Goal: Information Seeking & Learning: Learn about a topic

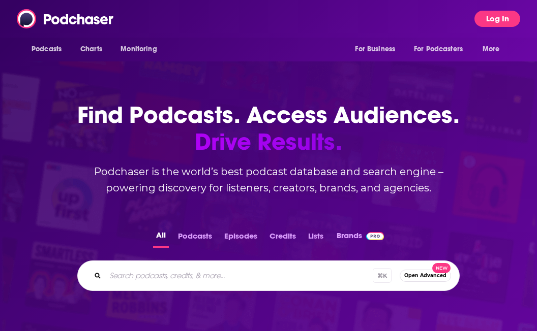
click at [326, 22] on button "Log In" at bounding box center [497, 19] width 46 height 16
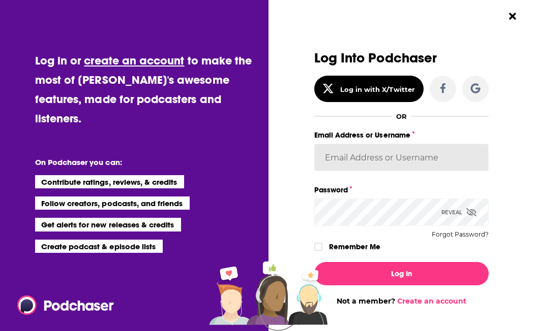
click at [326, 163] on input "Email Address or Username" at bounding box center [401, 157] width 174 height 27
click at [326, 163] on input "[EMAIL_ADDRESS][DOMAIN_NAME]" at bounding box center [401, 157] width 174 height 27
click at [326, 157] on input "[EMAIL_ADDRESS][DOMAIN_NAME]" at bounding box center [401, 157] width 174 height 27
drag, startPoint x: 335, startPoint y: 157, endPoint x: 467, endPoint y: 158, distance: 131.1
click at [326, 158] on input "[EMAIL_ADDRESS][DOMAIN_NAME]" at bounding box center [401, 157] width 174 height 27
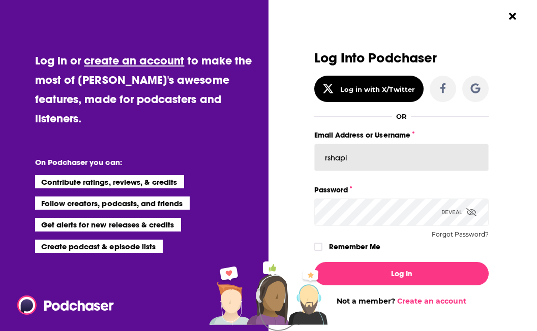
type input "[EMAIL_ADDRESS][DOMAIN_NAME]"
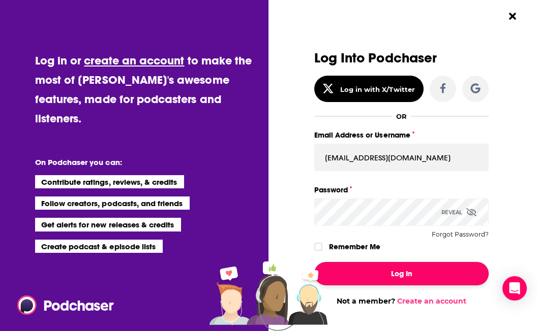
click at [326, 273] on button "Log In" at bounding box center [401, 273] width 174 height 23
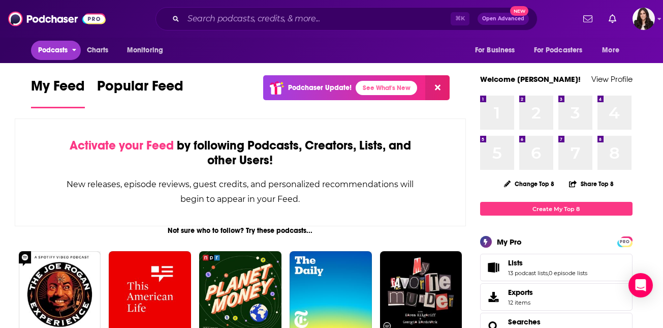
click at [59, 46] on span "Podcasts" at bounding box center [53, 50] width 30 height 14
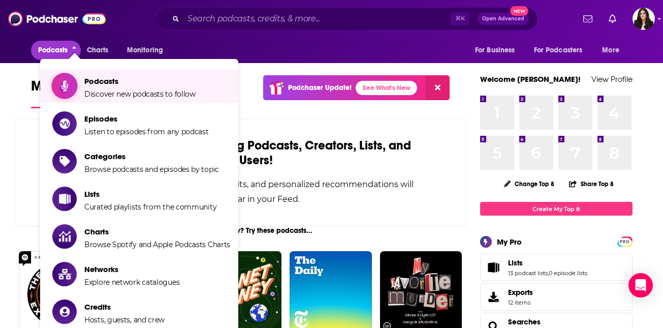
click at [116, 84] on span "Podcasts" at bounding box center [139, 81] width 111 height 10
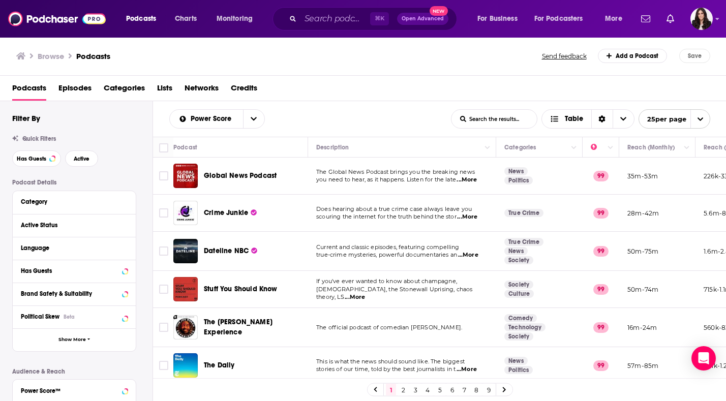
click at [123, 84] on span "Categories" at bounding box center [124, 90] width 41 height 21
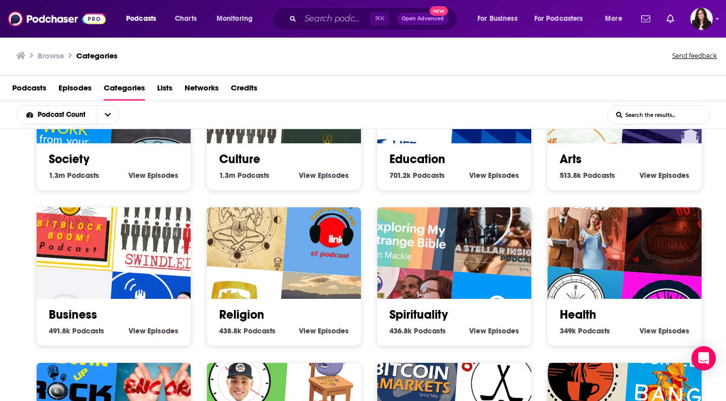
scroll to position [113, 0]
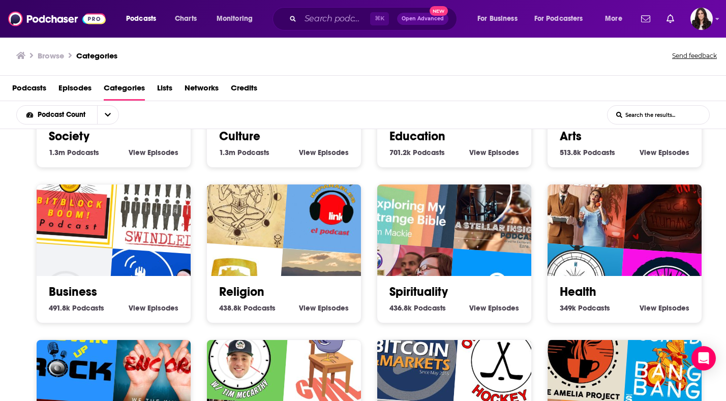
click at [267, 241] on img "Caminhos Do Paganismo" at bounding box center [240, 198] width 99 height 99
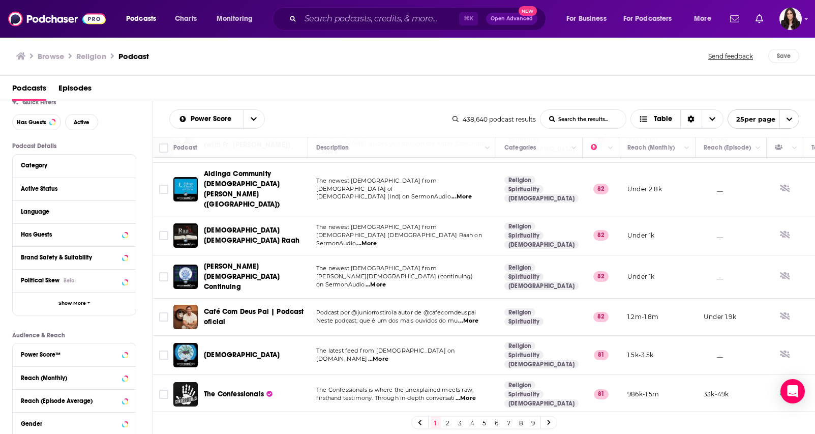
scroll to position [727, 0]
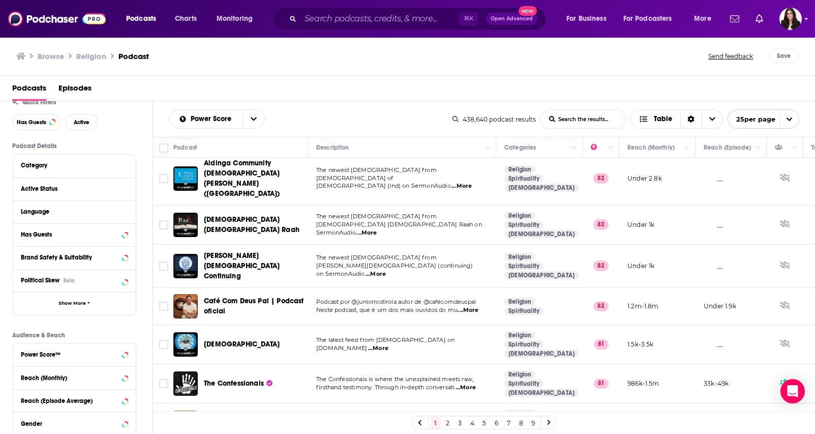
click at [326, 333] on link "2" at bounding box center [448, 422] width 10 height 12
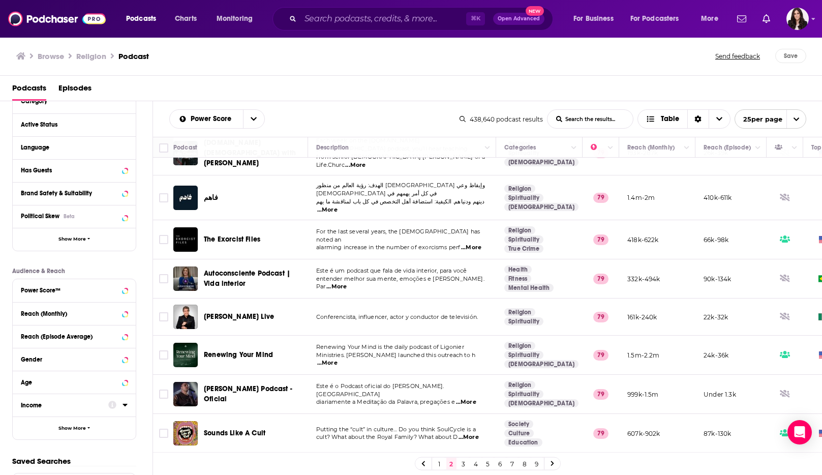
scroll to position [682, 0]
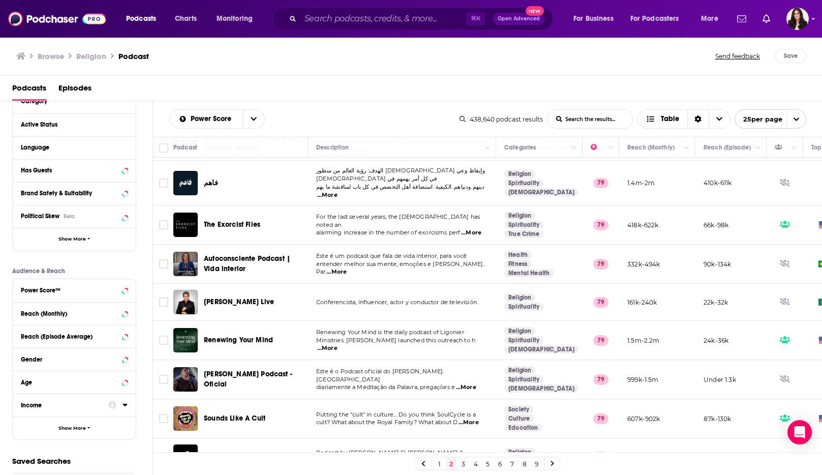
click at [326, 333] on link "3" at bounding box center [463, 463] width 10 height 12
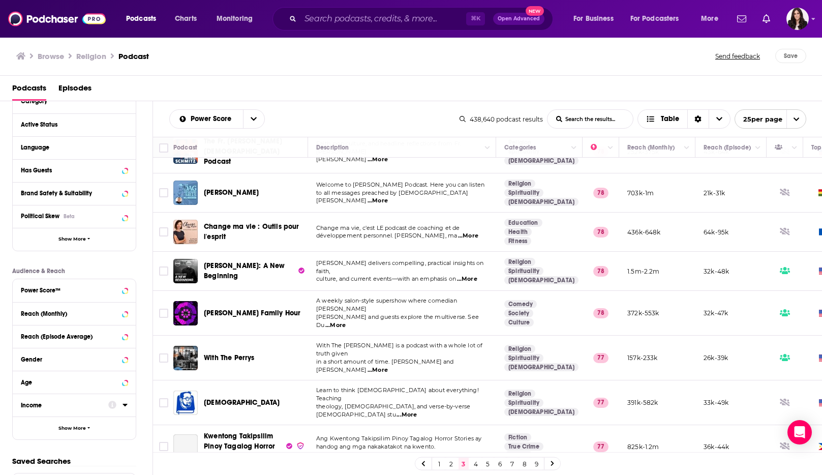
scroll to position [227, 0]
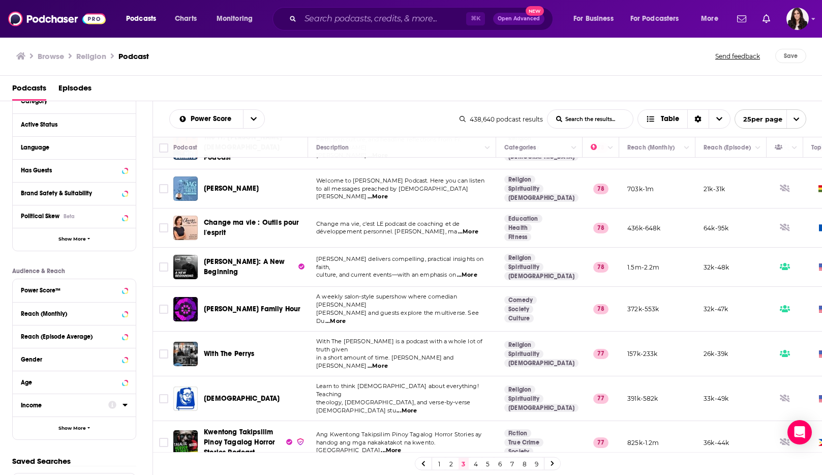
click at [326, 333] on span "...More" at bounding box center [378, 366] width 20 height 8
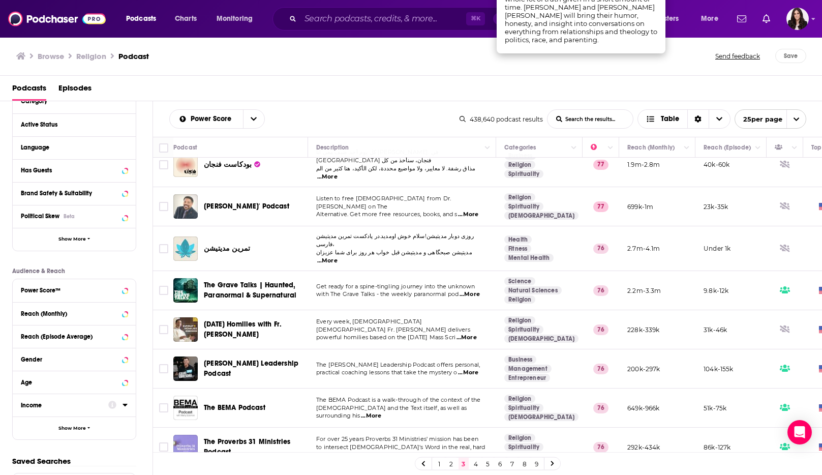
scroll to position [595, 0]
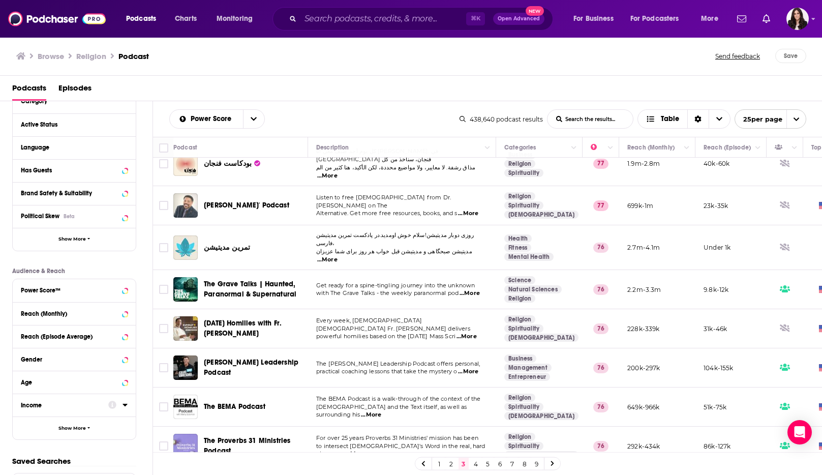
click at [326, 333] on span "...More" at bounding box center [468, 372] width 20 height 8
click at [326, 333] on span "practical coaching lessons that take the mystery o" at bounding box center [386, 371] width 141 height 7
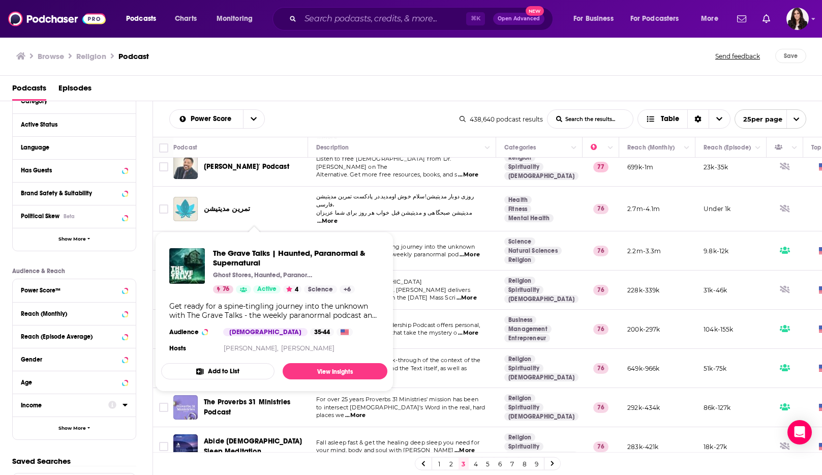
scroll to position [686, 0]
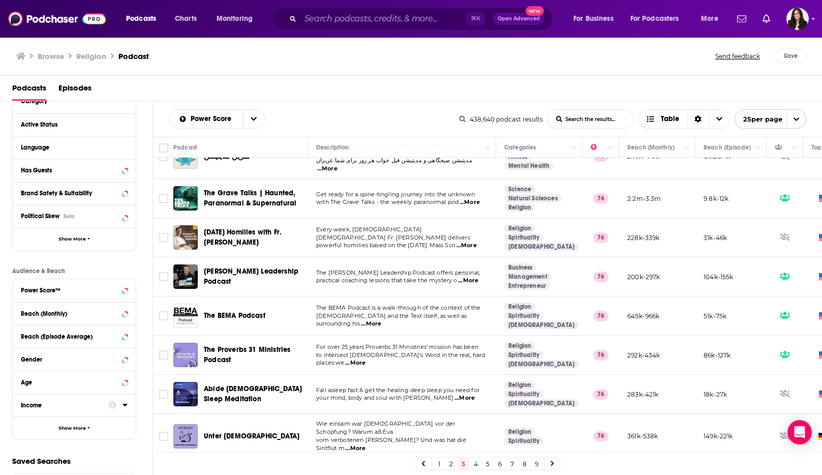
click at [326, 333] on link "4" at bounding box center [476, 463] width 10 height 12
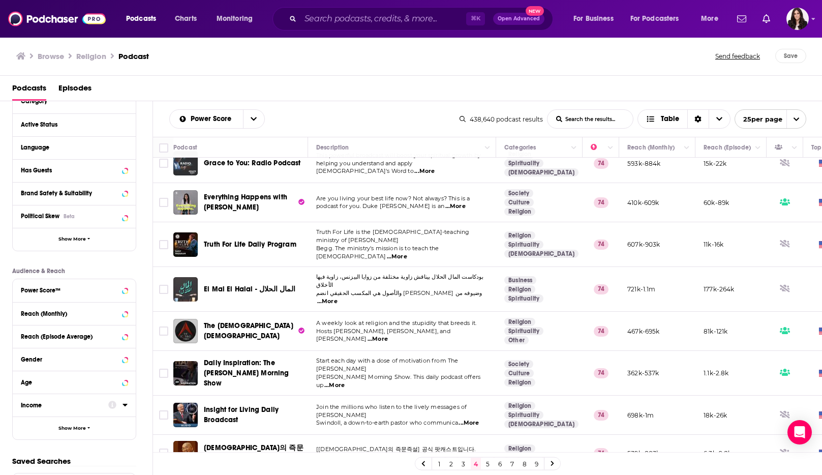
scroll to position [671, 0]
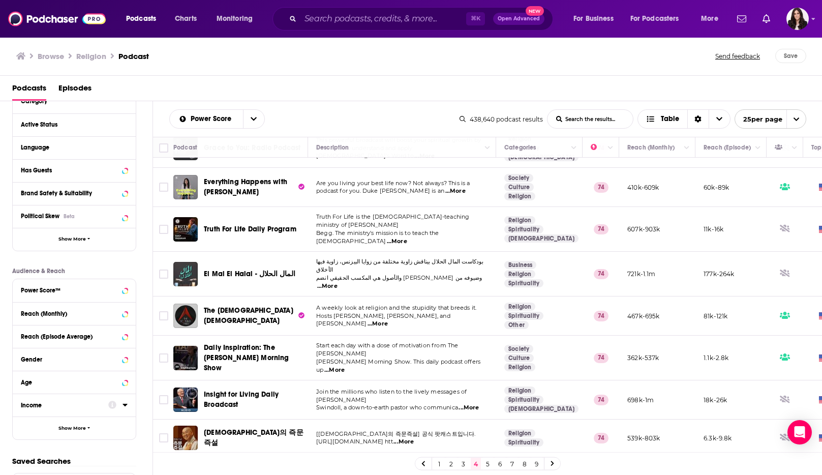
click at [326, 333] on link "5" at bounding box center [488, 463] width 10 height 12
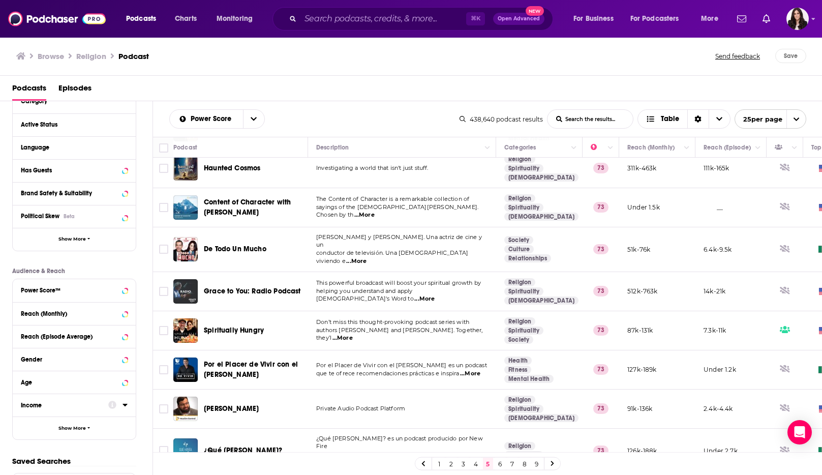
scroll to position [684, 0]
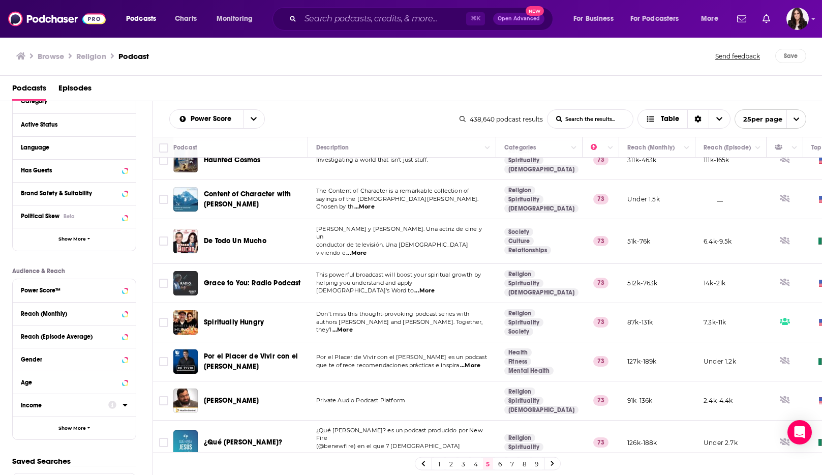
click at [326, 333] on link "6" at bounding box center [500, 463] width 10 height 12
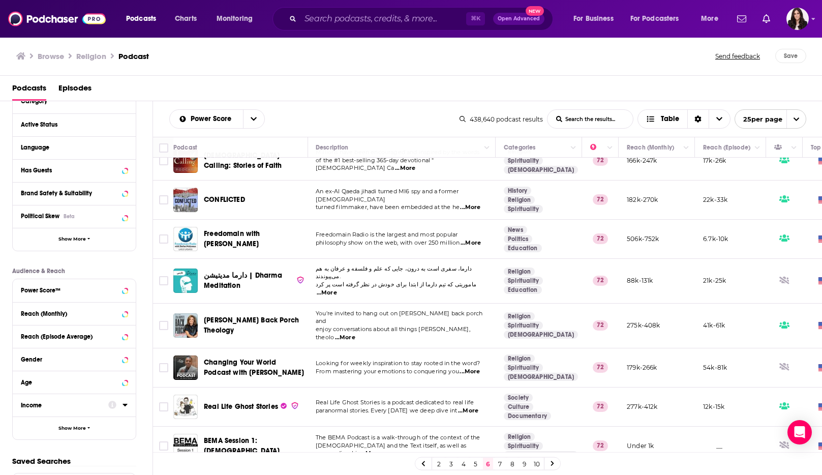
scroll to position [682, 1]
click at [326, 333] on link "7" at bounding box center [500, 463] width 10 height 12
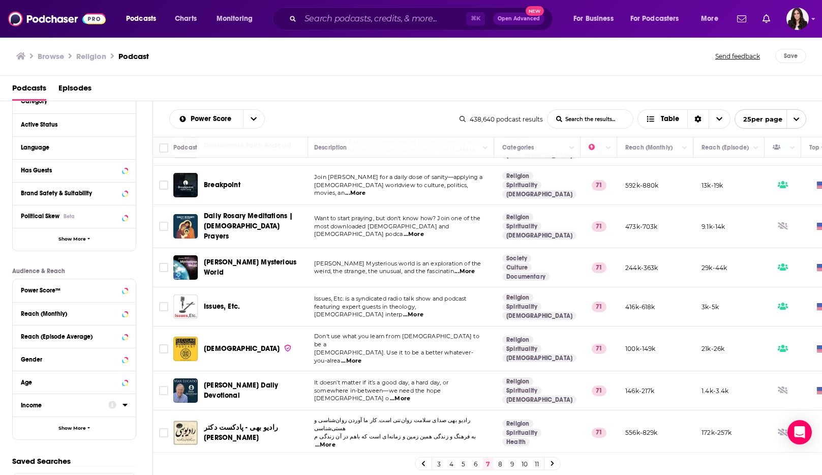
scroll to position [676, 2]
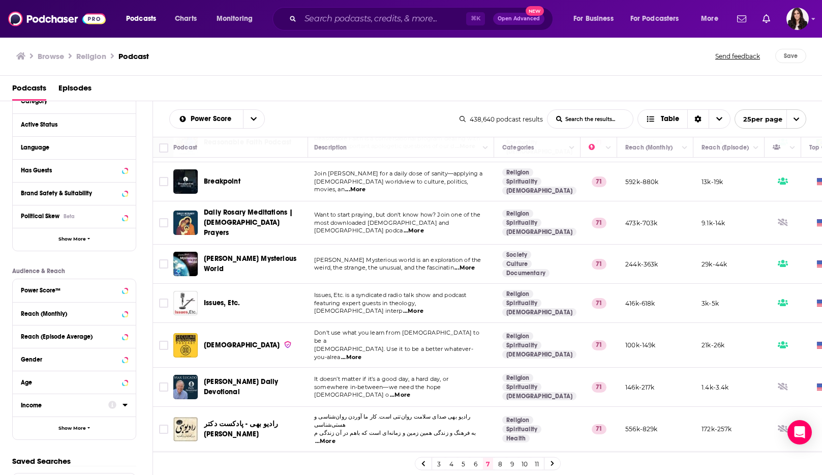
click at [326, 333] on link "8" at bounding box center [500, 463] width 10 height 12
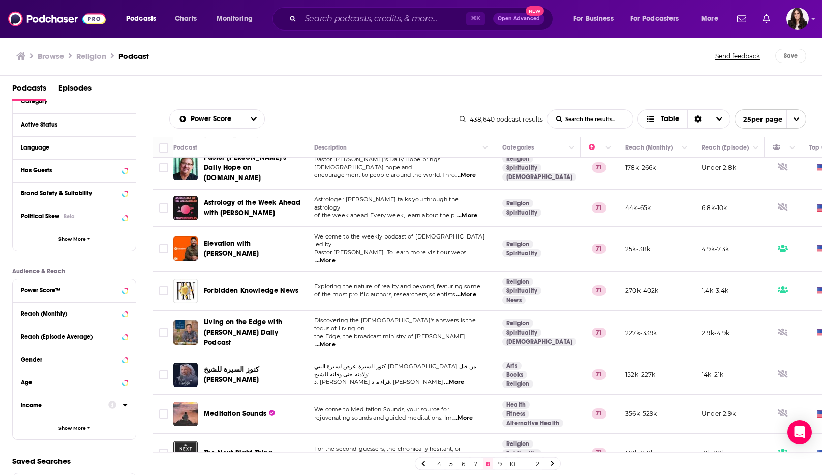
scroll to position [688, 2]
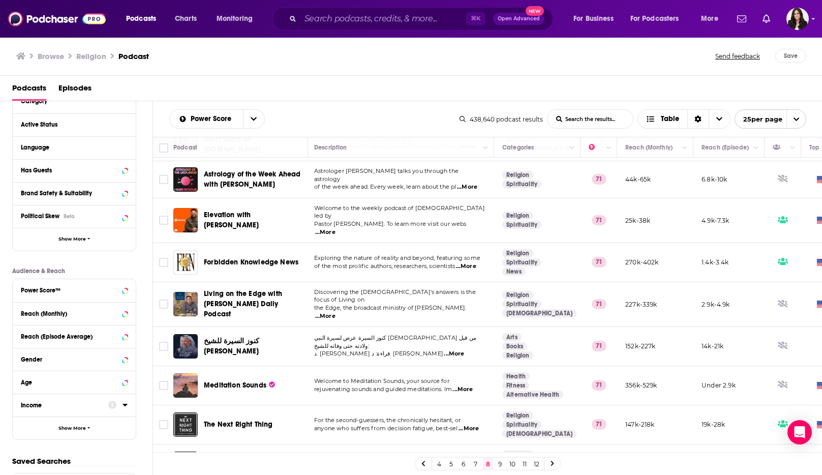
click at [326, 333] on link "9" at bounding box center [500, 463] width 10 height 12
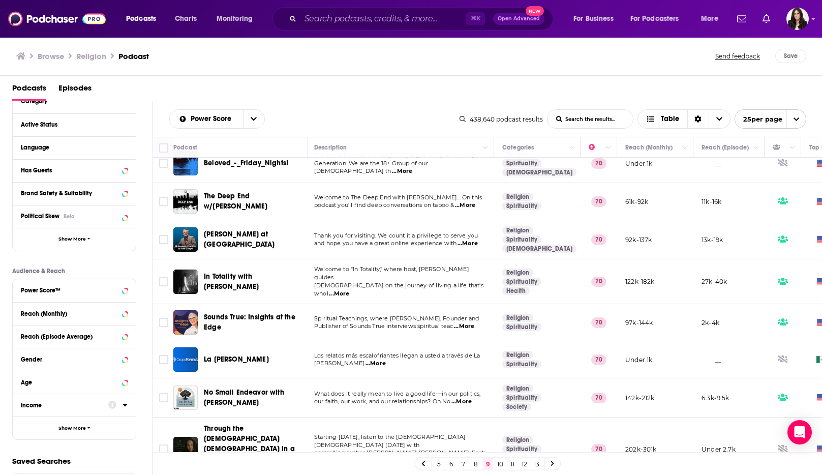
scroll to position [690, 2]
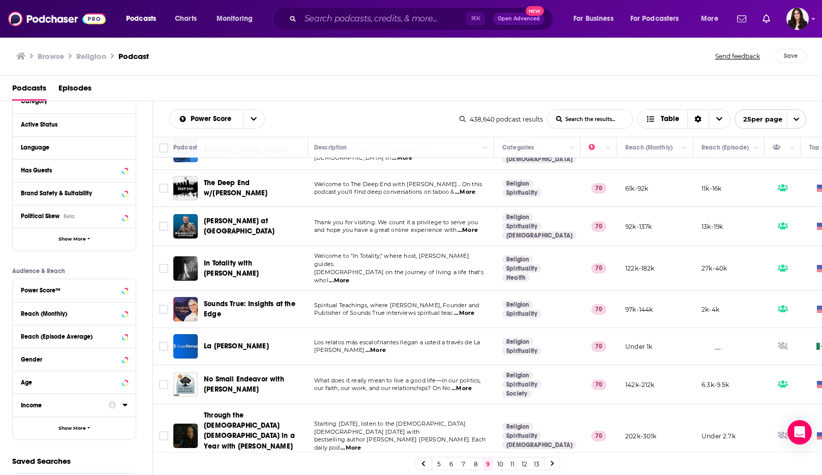
click at [326, 333] on link "10" at bounding box center [500, 463] width 10 height 12
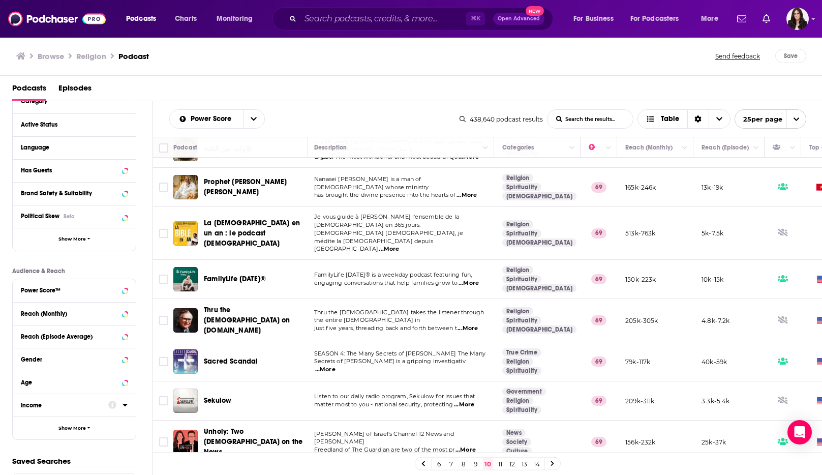
scroll to position [676, 2]
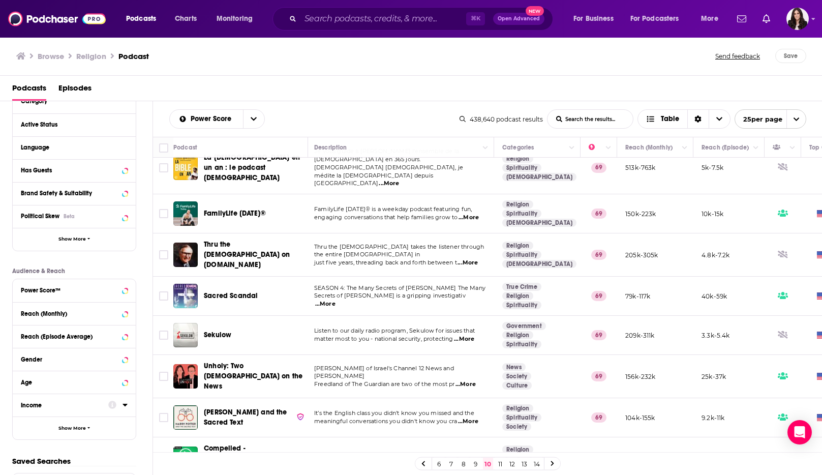
click at [326, 333] on link "11" at bounding box center [500, 463] width 10 height 12
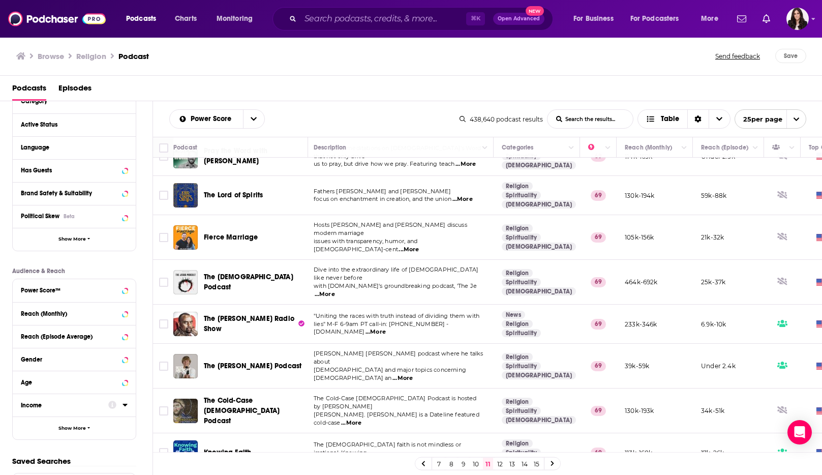
scroll to position [676, 3]
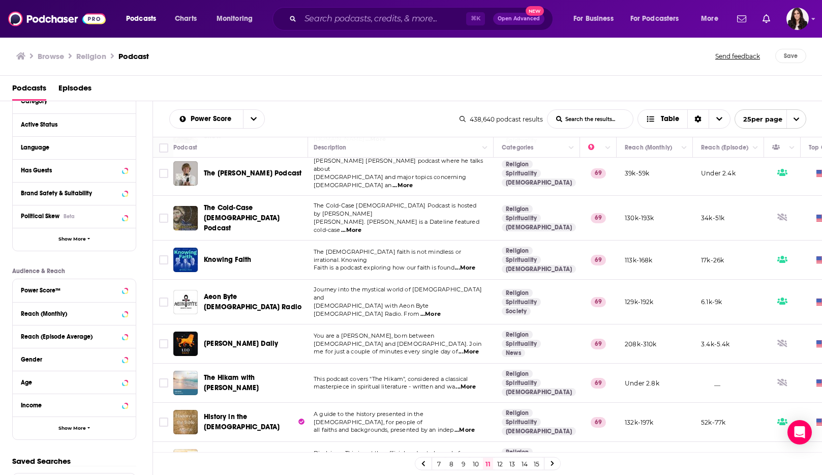
click at [326, 333] on link "12" at bounding box center [500, 463] width 10 height 12
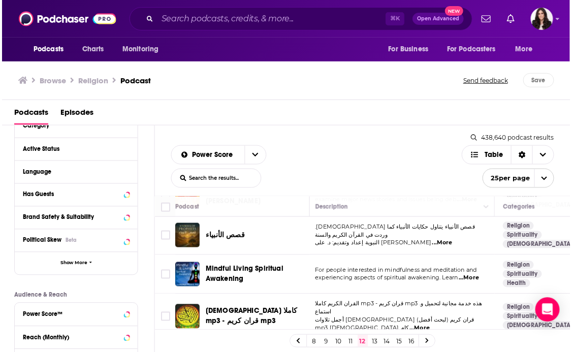
scroll to position [118, 3]
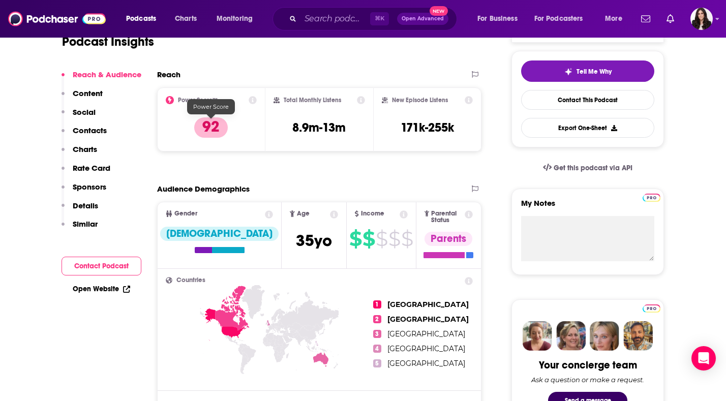
scroll to position [15, 0]
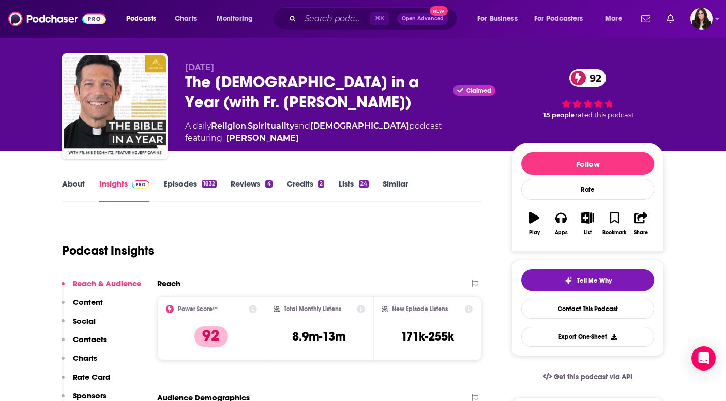
click at [183, 180] on link "Episodes 1832" at bounding box center [190, 190] width 53 height 23
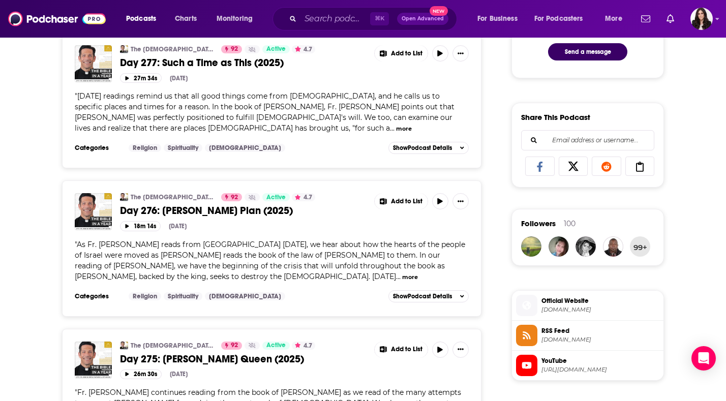
scroll to position [711, 0]
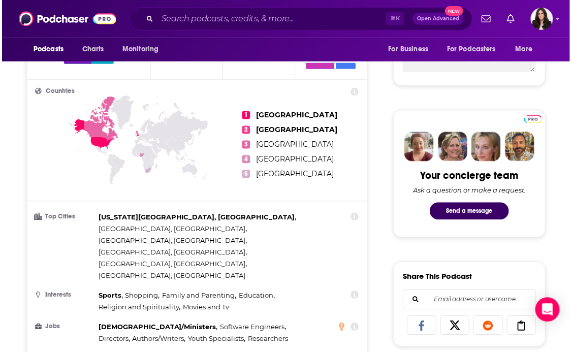
scroll to position [415, 0]
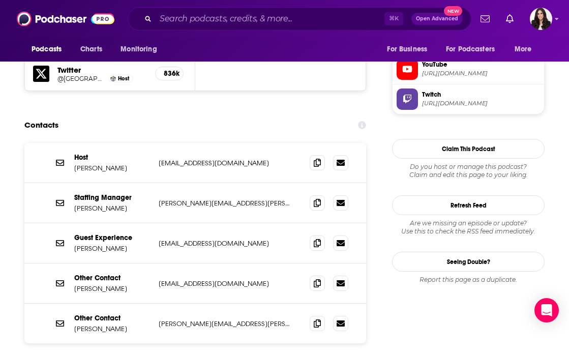
scroll to position [991, 0]
